Goal: Task Accomplishment & Management: Manage account settings

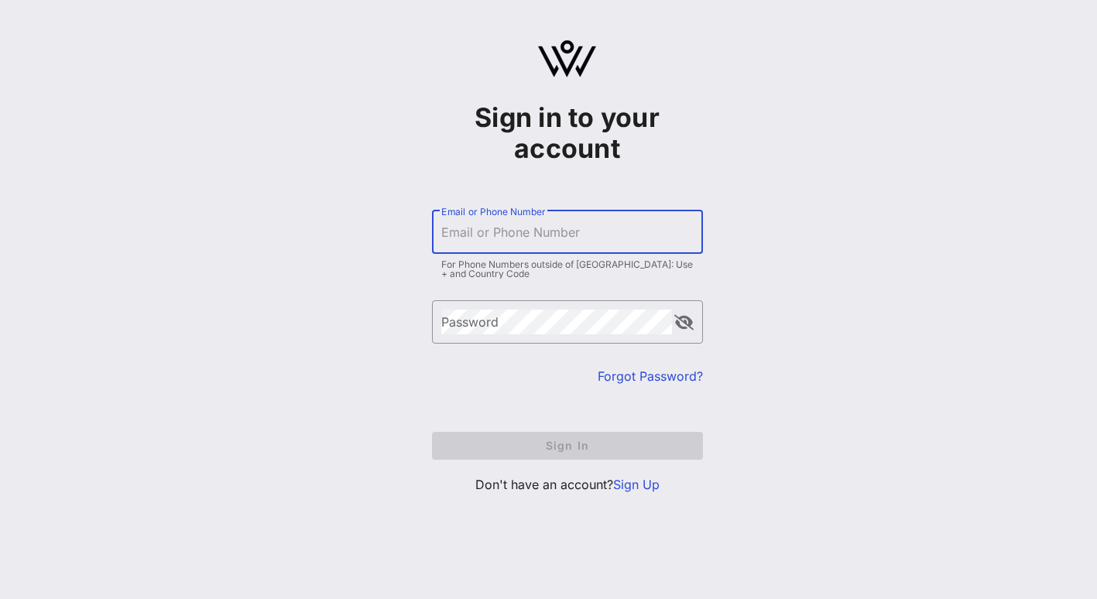
click at [542, 244] on input "Email or Phone Number" at bounding box center [567, 232] width 252 height 25
type input "[EMAIL_ADDRESS][DOMAIN_NAME]"
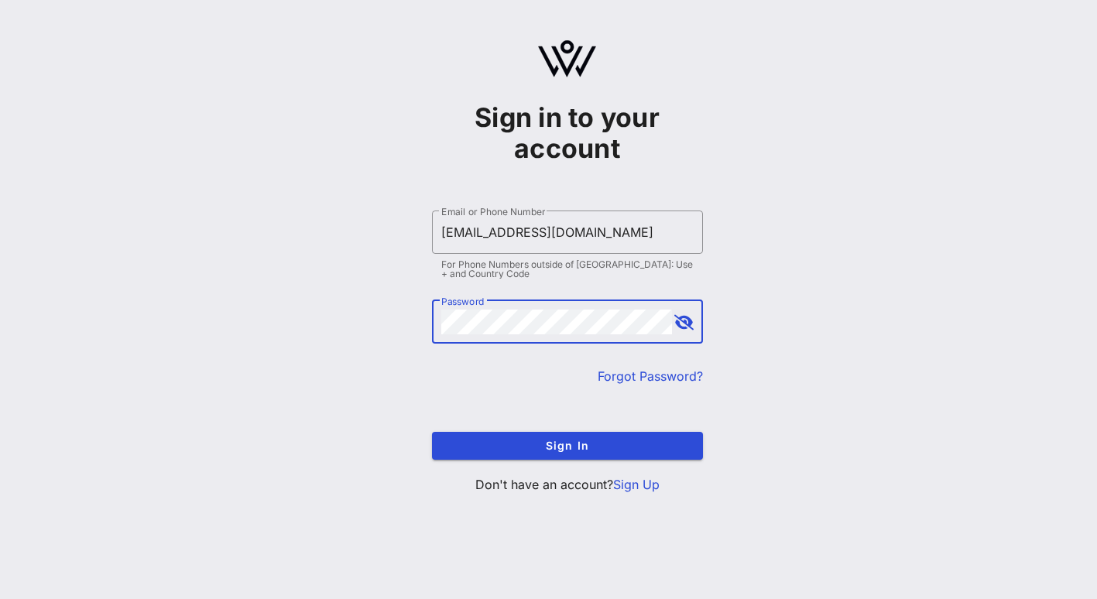
click at [432, 432] on button "Sign In" at bounding box center [567, 446] width 271 height 28
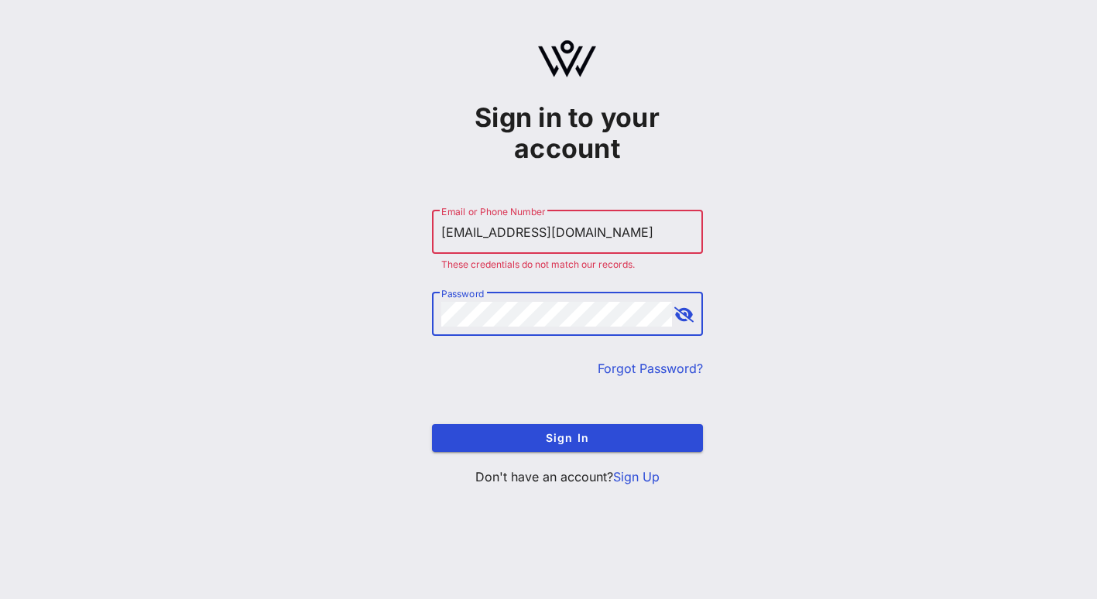
click at [679, 317] on button "append icon" at bounding box center [683, 314] width 19 height 15
click at [432, 424] on button "Sign In" at bounding box center [567, 438] width 271 height 28
click at [549, 349] on div at bounding box center [567, 347] width 252 height 11
click at [432, 424] on button "Sign In" at bounding box center [567, 438] width 271 height 28
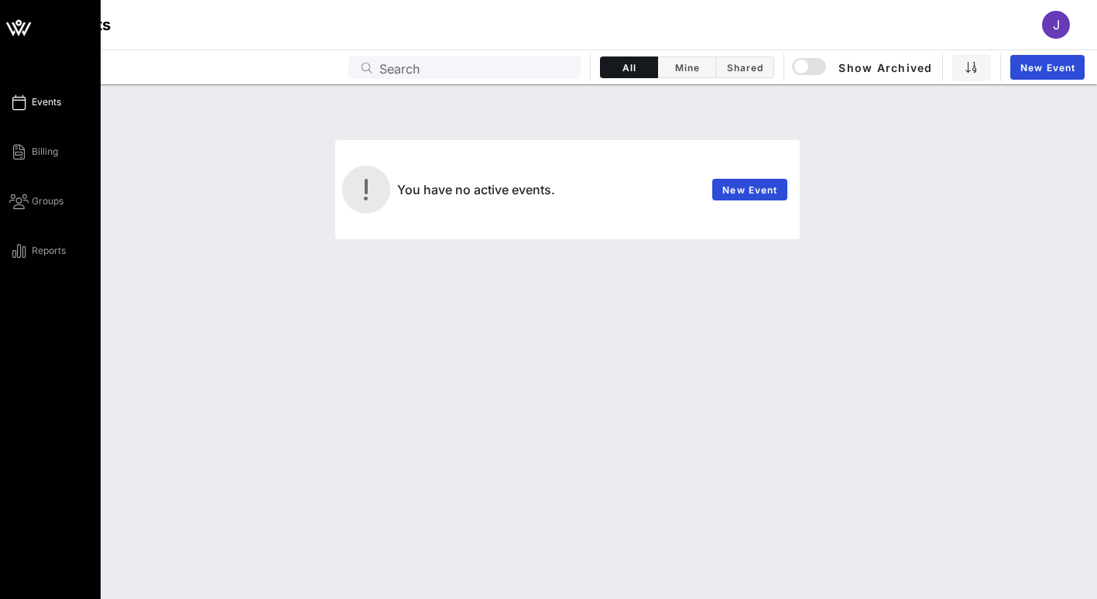
click at [42, 114] on div "Events Billing Groups Reports" at bounding box center [54, 176] width 91 height 167
click at [45, 97] on span "Events" at bounding box center [46, 102] width 29 height 14
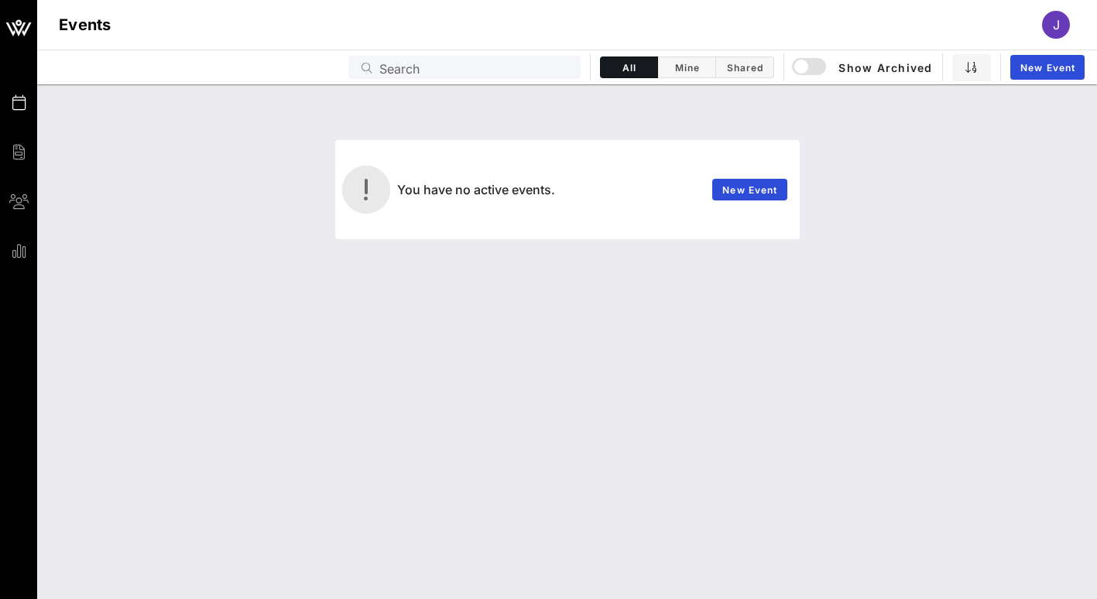
click at [587, 174] on div "You have no active events." at bounding box center [545, 189] width 315 height 37
click at [754, 193] on span "New Event" at bounding box center [749, 190] width 56 height 12
click at [686, 69] on span "Mine" at bounding box center [686, 68] width 39 height 12
click at [750, 71] on span "Shared" at bounding box center [744, 68] width 39 height 12
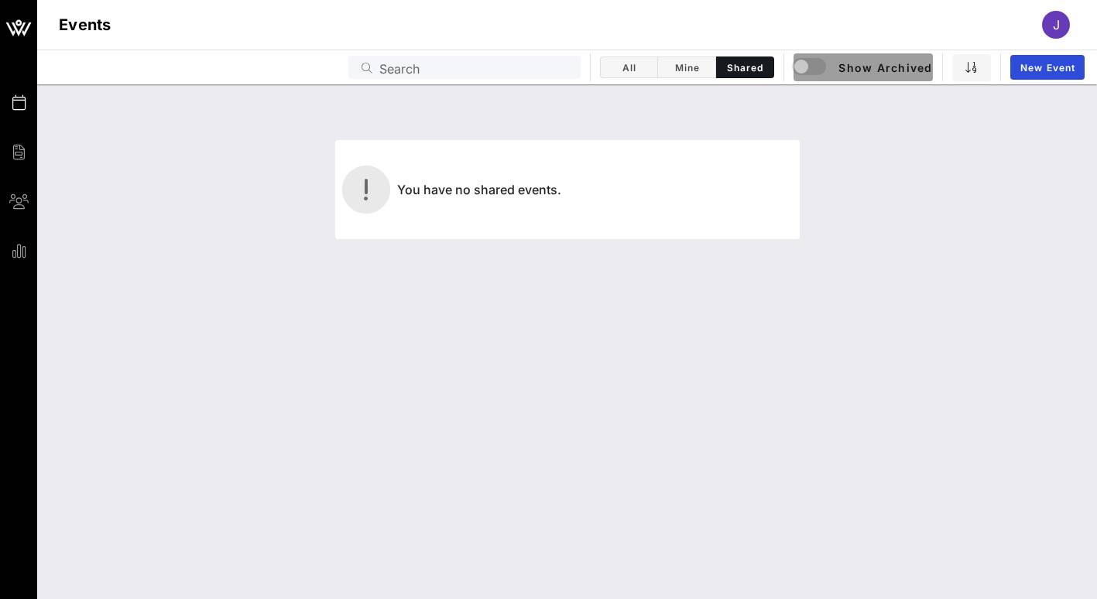
click at [895, 73] on span "Show Archived" at bounding box center [863, 67] width 138 height 19
click at [964, 74] on button "button" at bounding box center [971, 67] width 39 height 27
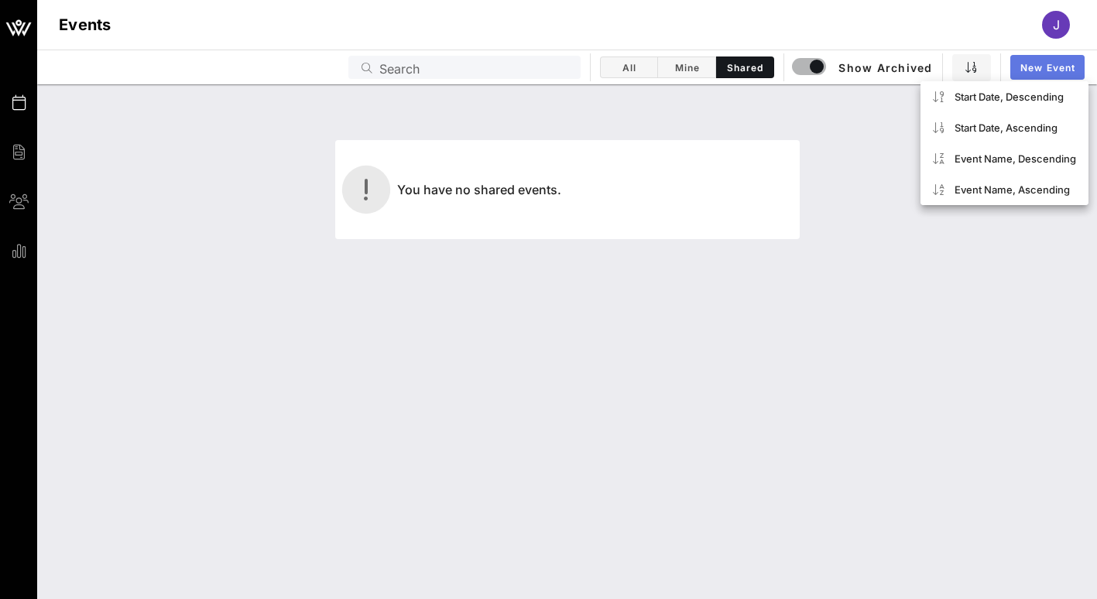
click at [1036, 73] on span "New Event" at bounding box center [1047, 68] width 56 height 12
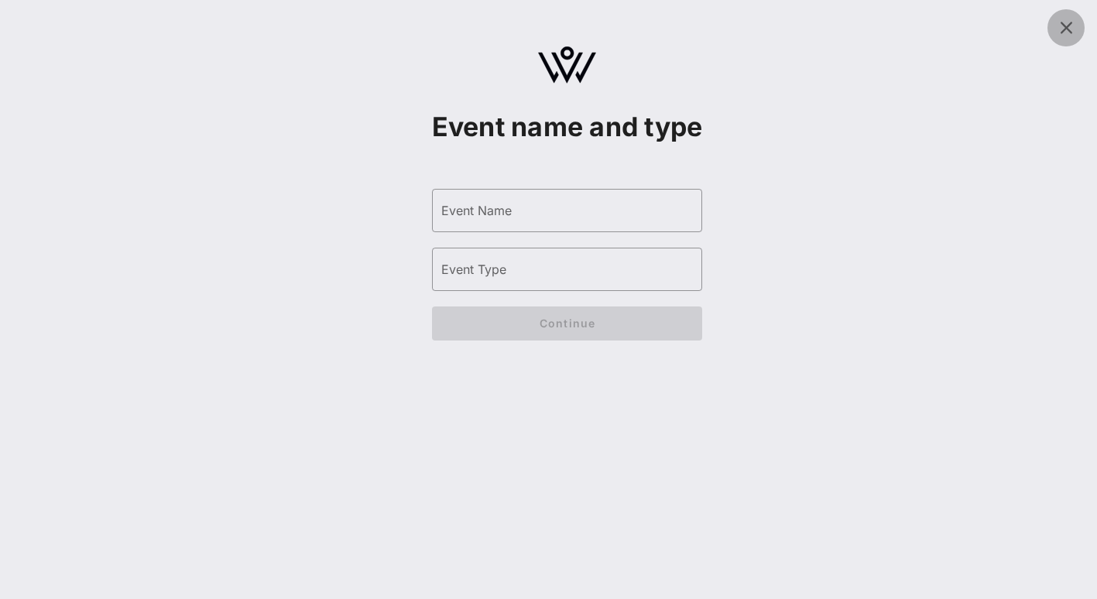
click at [1071, 30] on icon at bounding box center [1065, 28] width 19 height 19
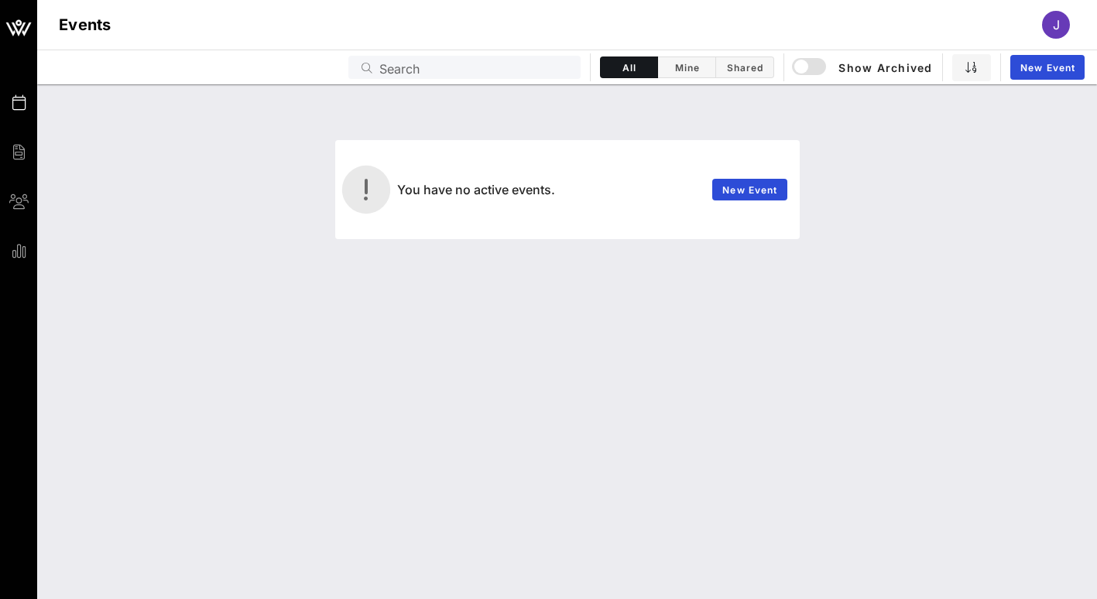
click at [1047, 23] on div "j" at bounding box center [1056, 25] width 28 height 28
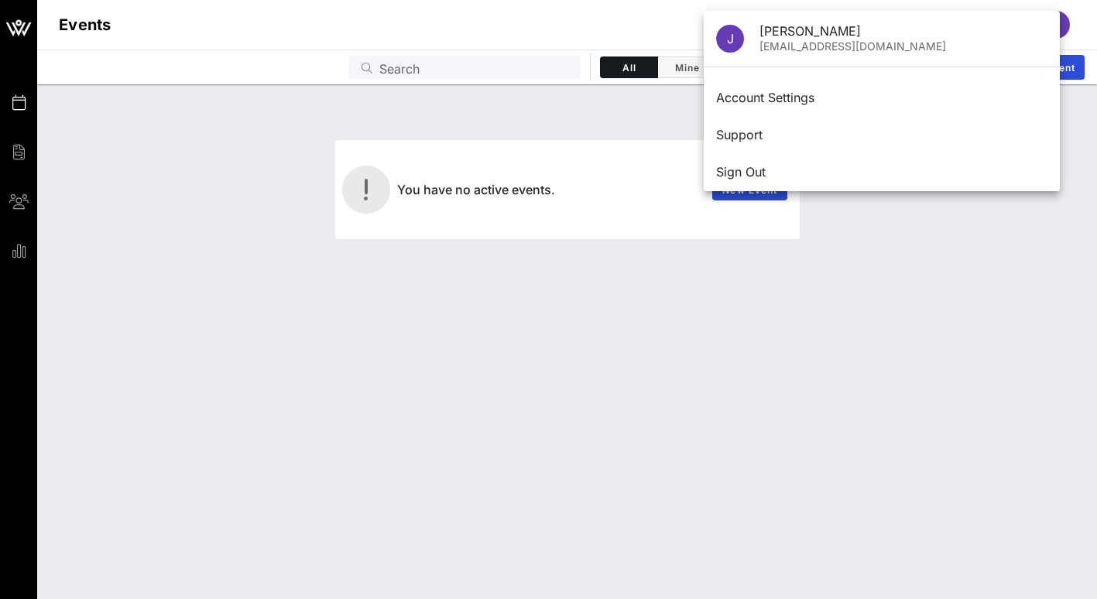
drag, startPoint x: 432, startPoint y: 241, endPoint x: 393, endPoint y: 175, distance: 77.0
click at [430, 241] on div "You have no active events. New Event" at bounding box center [566, 172] width 1059 height 176
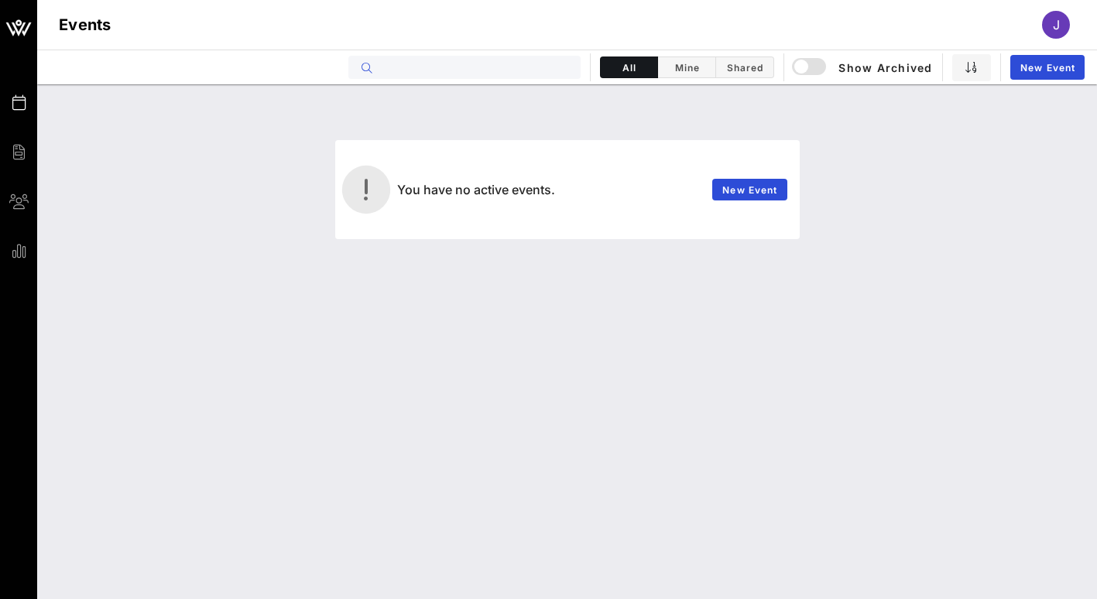
click at [430, 65] on input "text" at bounding box center [475, 67] width 192 height 20
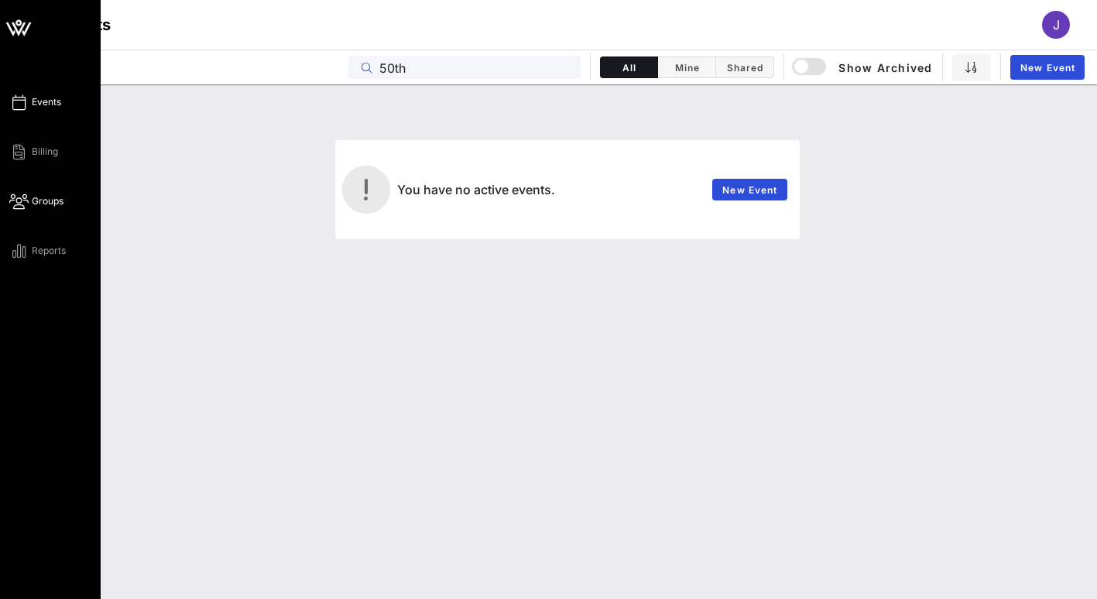
type input "50th"
click at [35, 194] on span "Groups" at bounding box center [48, 201] width 32 height 14
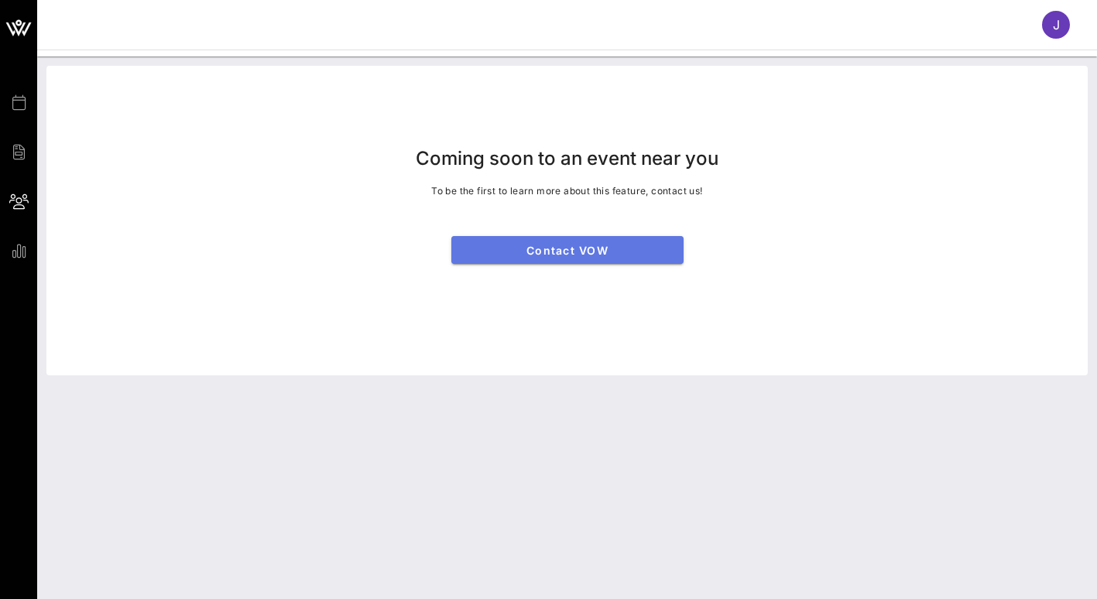
click at [604, 255] on span "Contact VOW" at bounding box center [567, 250] width 207 height 13
